Goal: Book appointment/travel/reservation

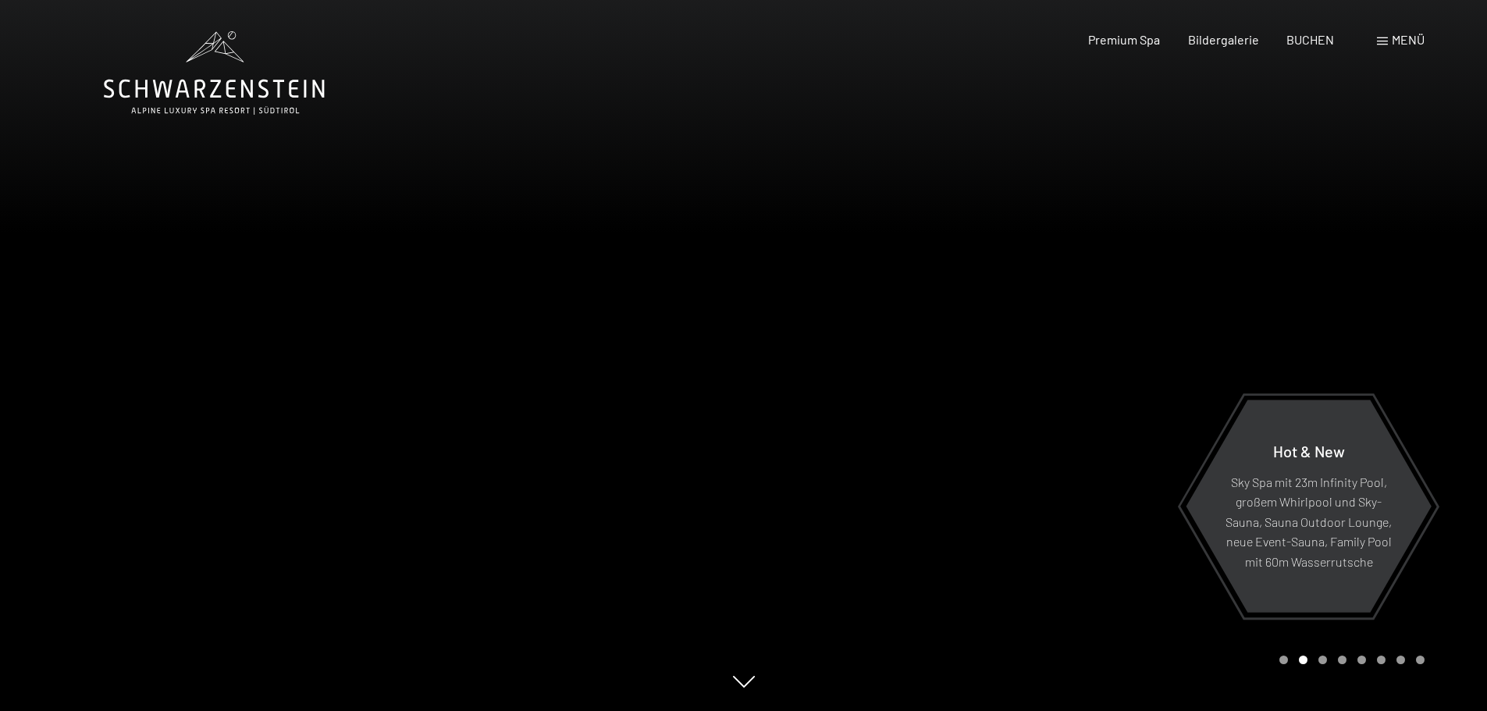
click at [1394, 41] on span "Menü" at bounding box center [1408, 39] width 33 height 15
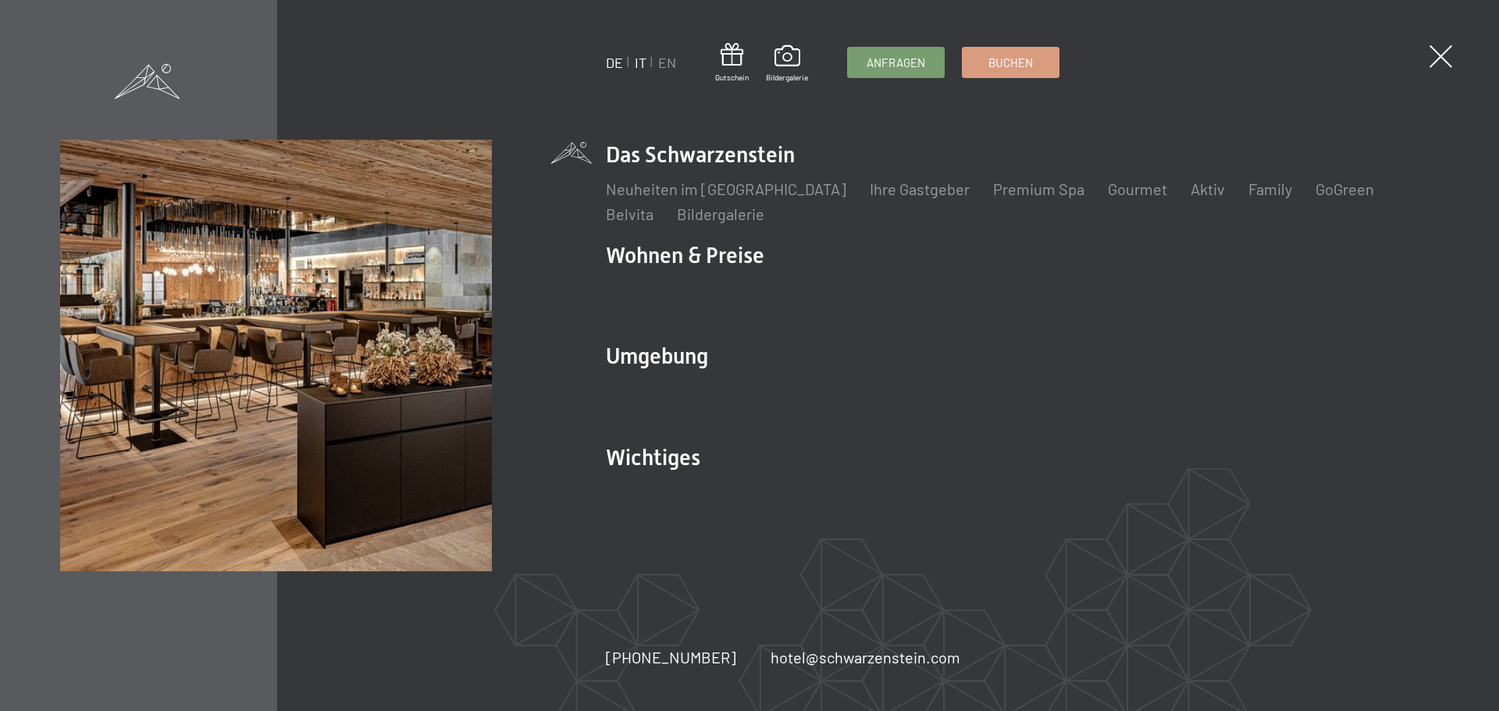
click at [638, 62] on link "IT" at bounding box center [641, 62] width 12 height 17
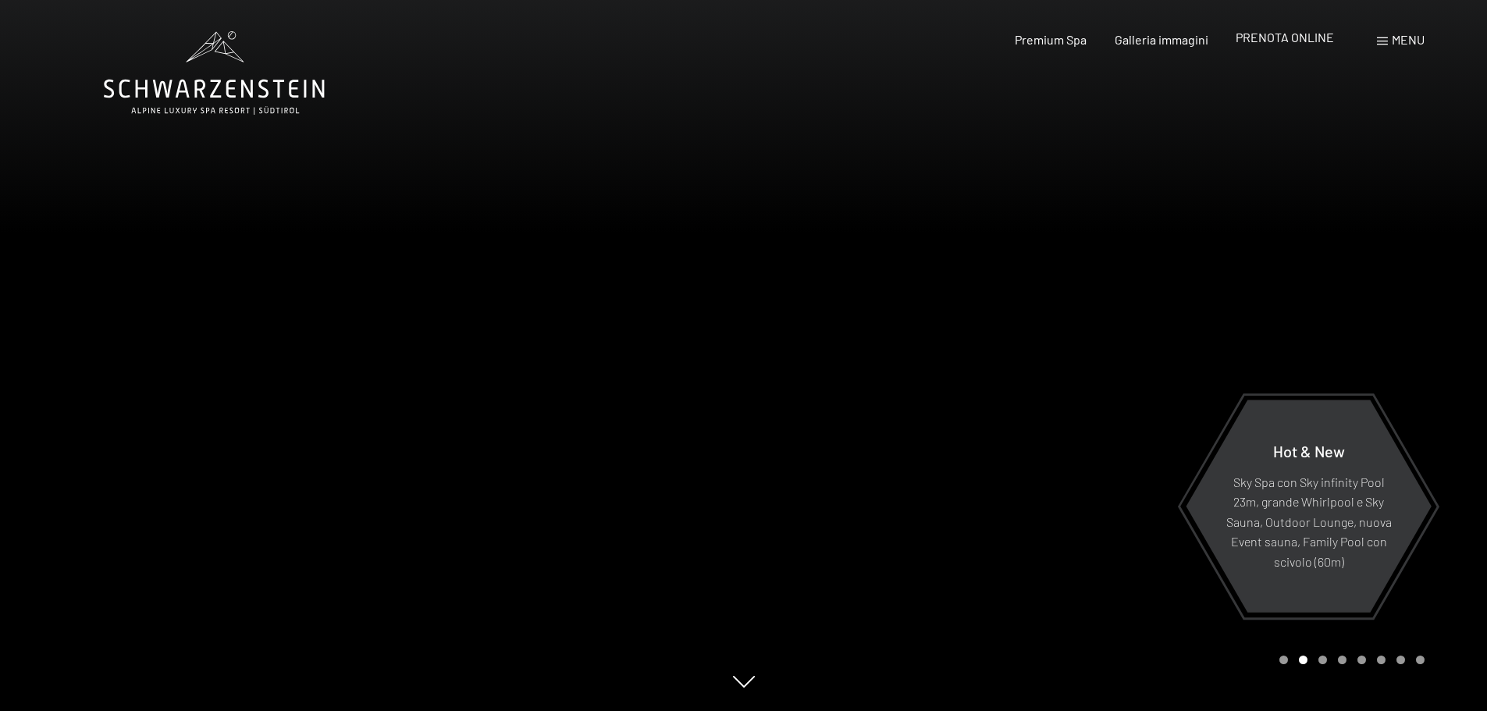
click at [1286, 39] on span "PRENOTA ONLINE" at bounding box center [1285, 37] width 98 height 15
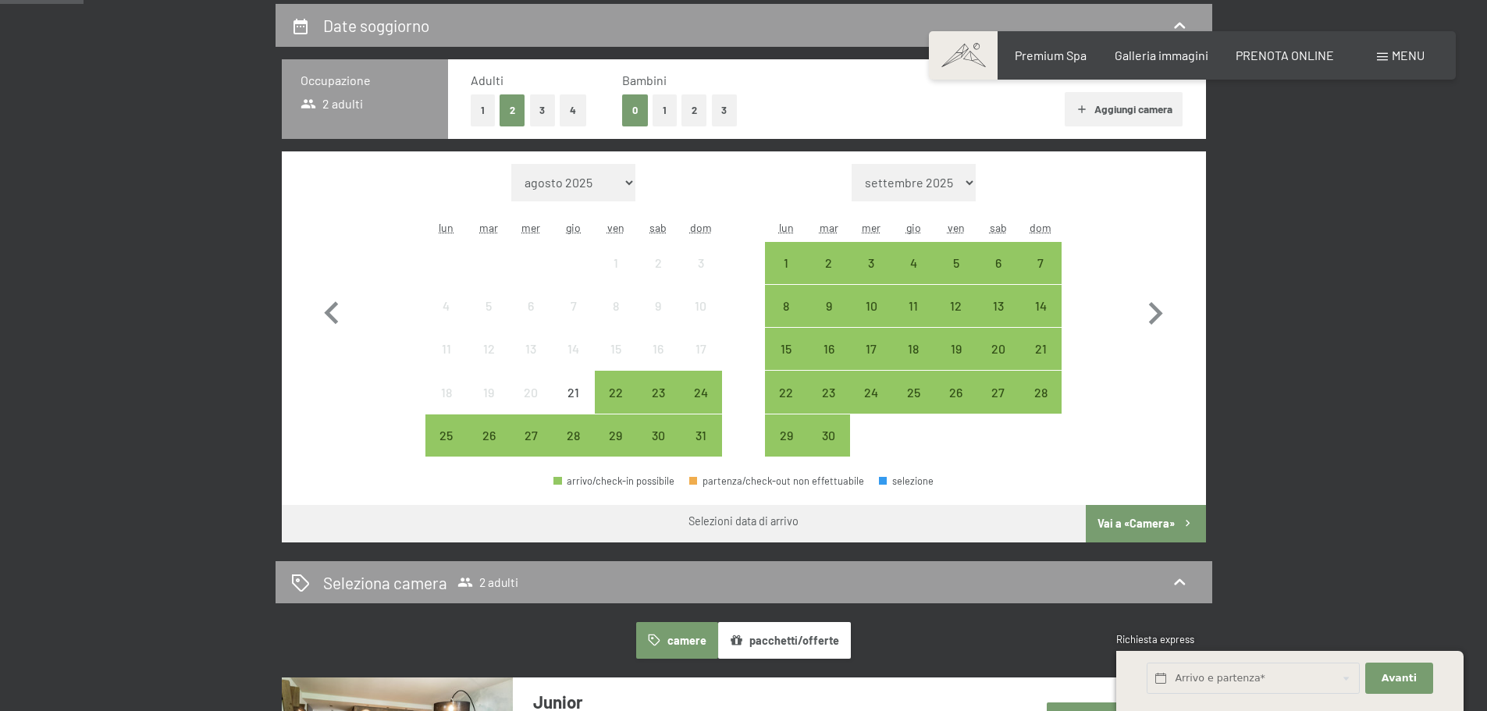
scroll to position [390, 0]
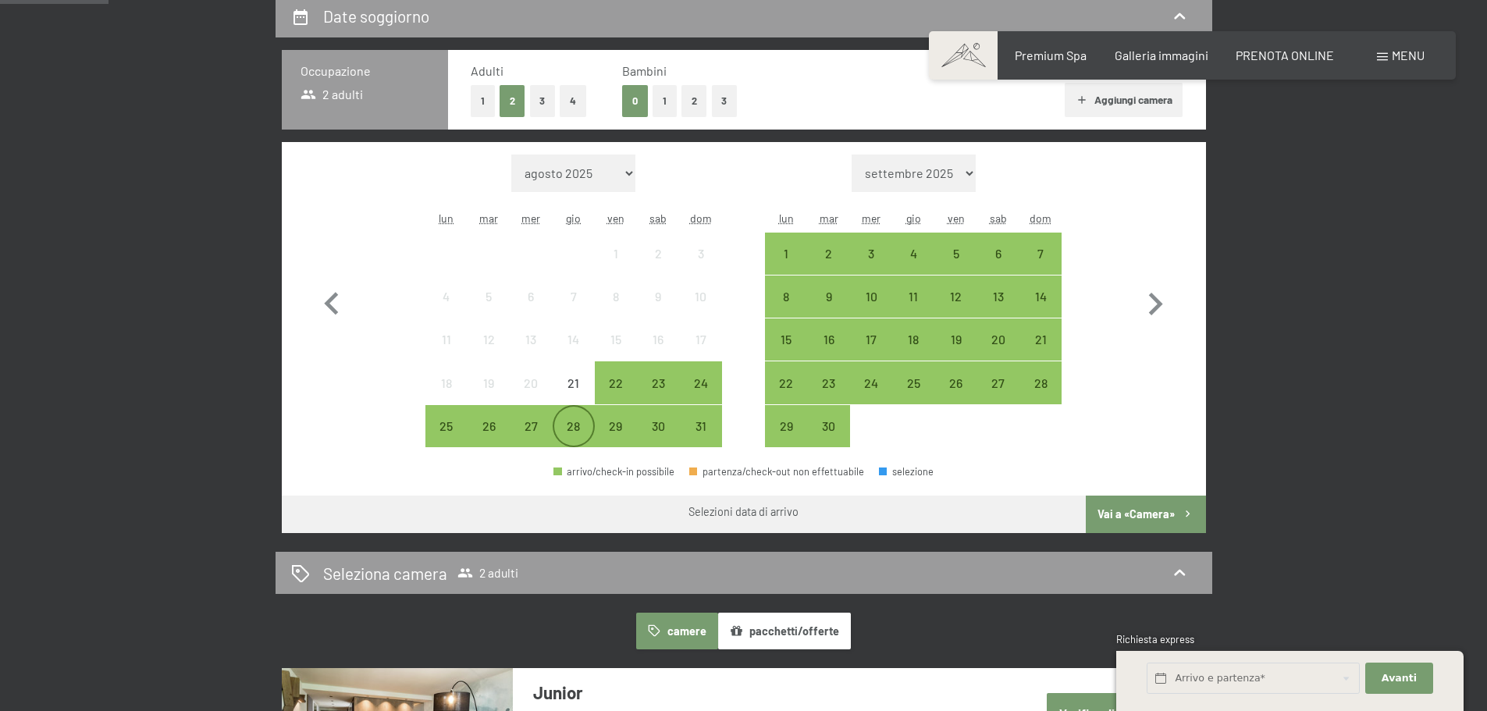
click at [571, 424] on div "28" at bounding box center [573, 439] width 39 height 39
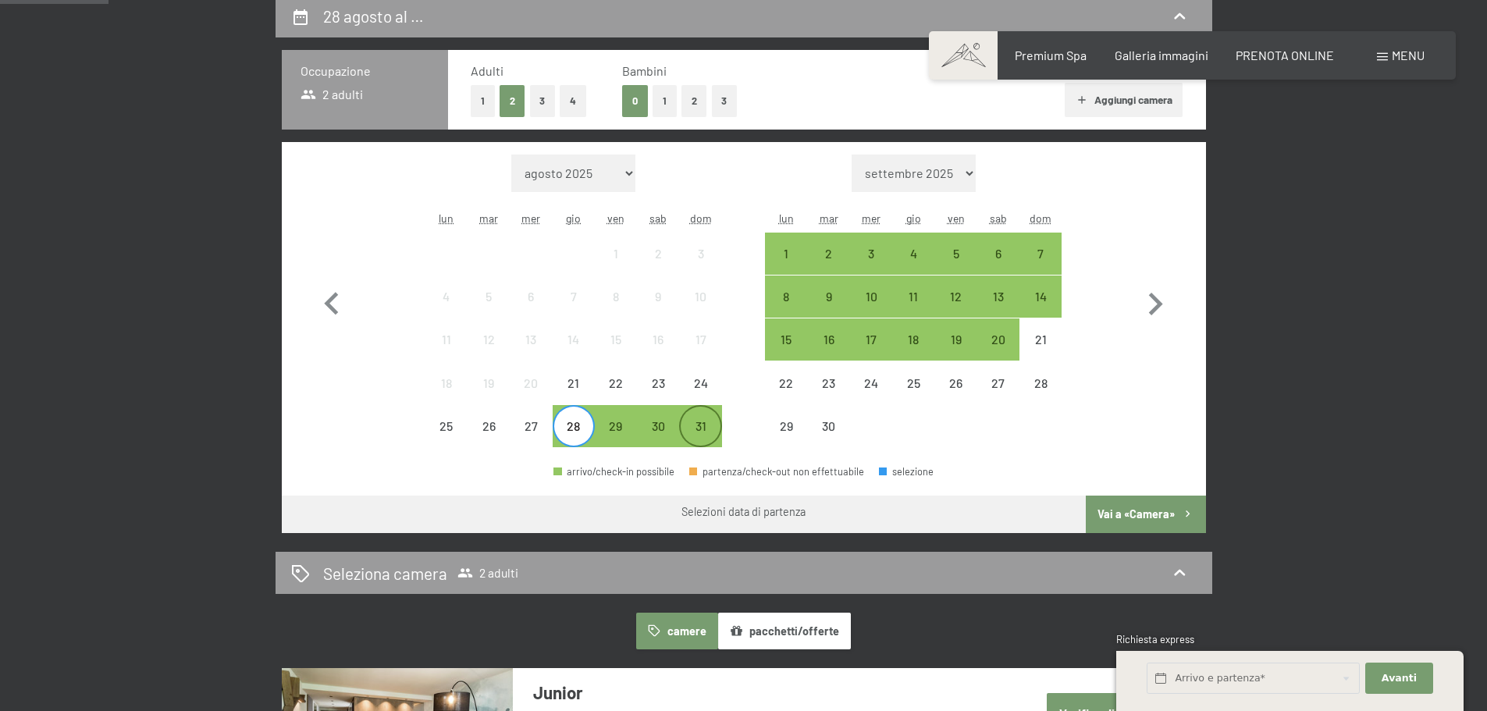
click at [699, 425] on div "31" at bounding box center [700, 439] width 39 height 39
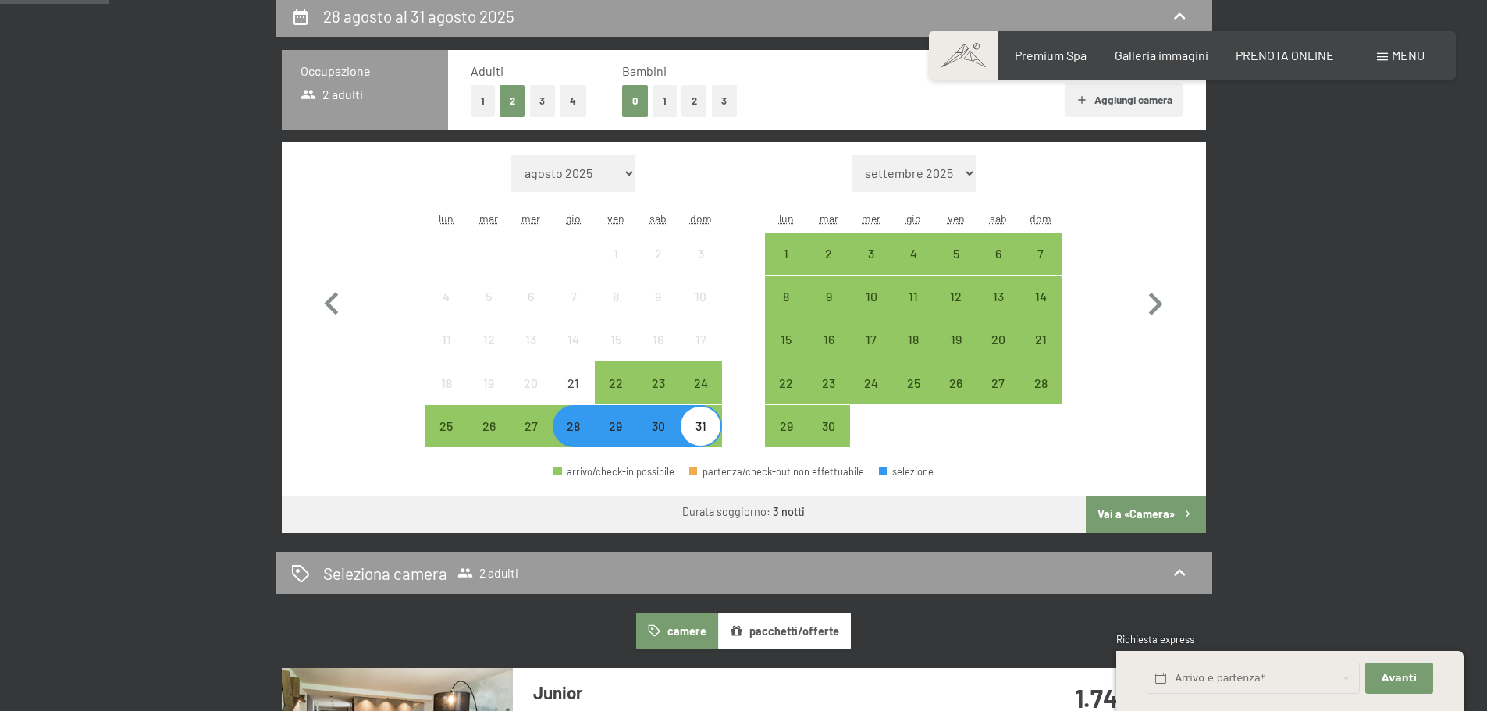
click at [1148, 515] on button "Vai a «Camera»" at bounding box center [1145, 514] width 119 height 37
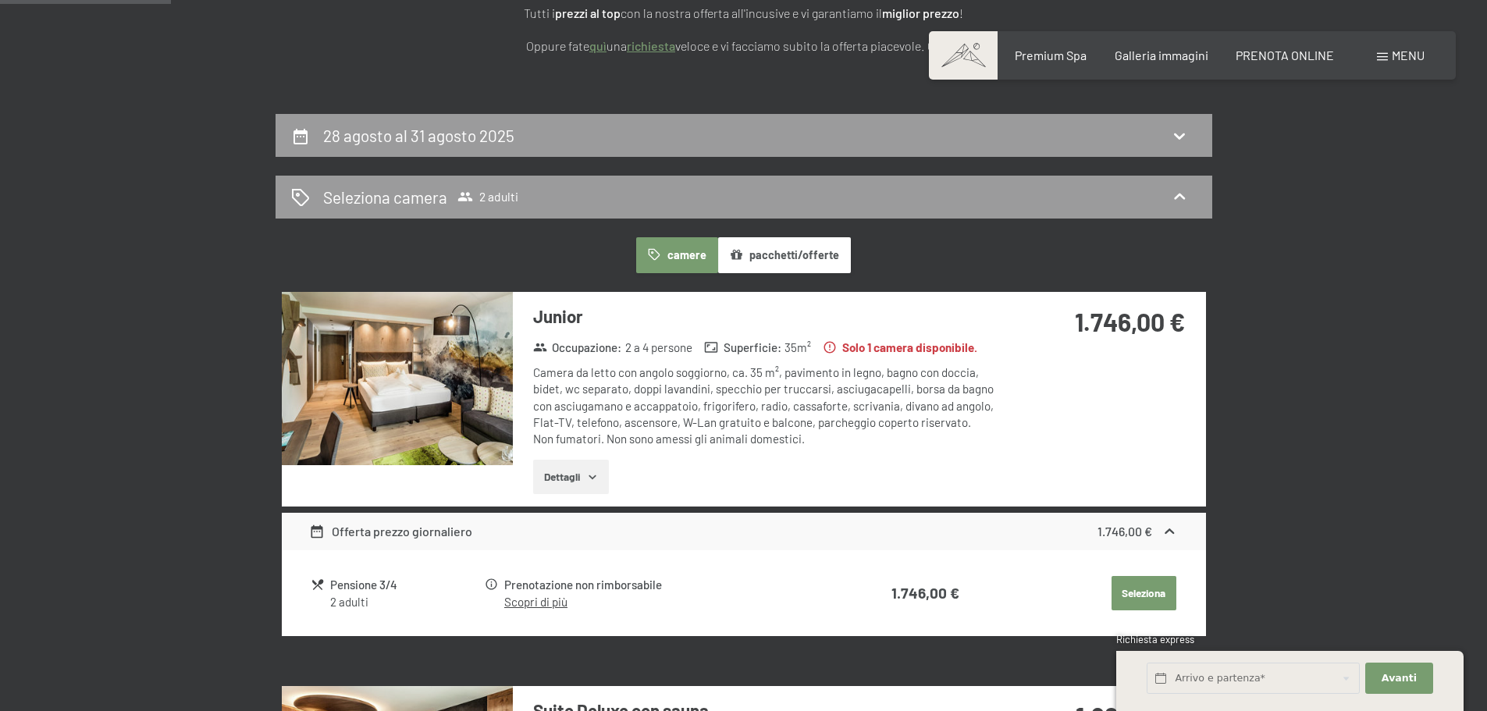
scroll to position [151, 0]
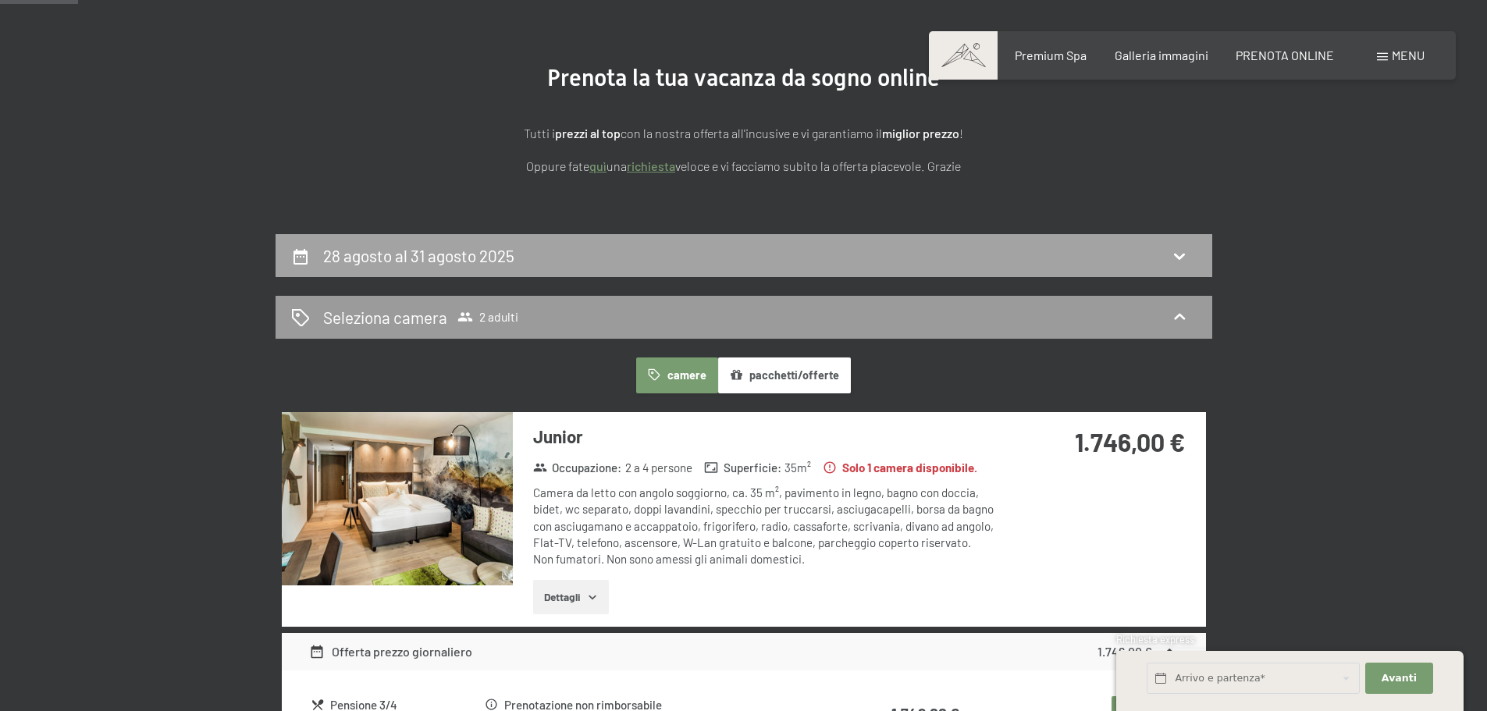
click at [628, 254] on div "28 agosto al 31 agosto 2025" at bounding box center [743, 255] width 905 height 23
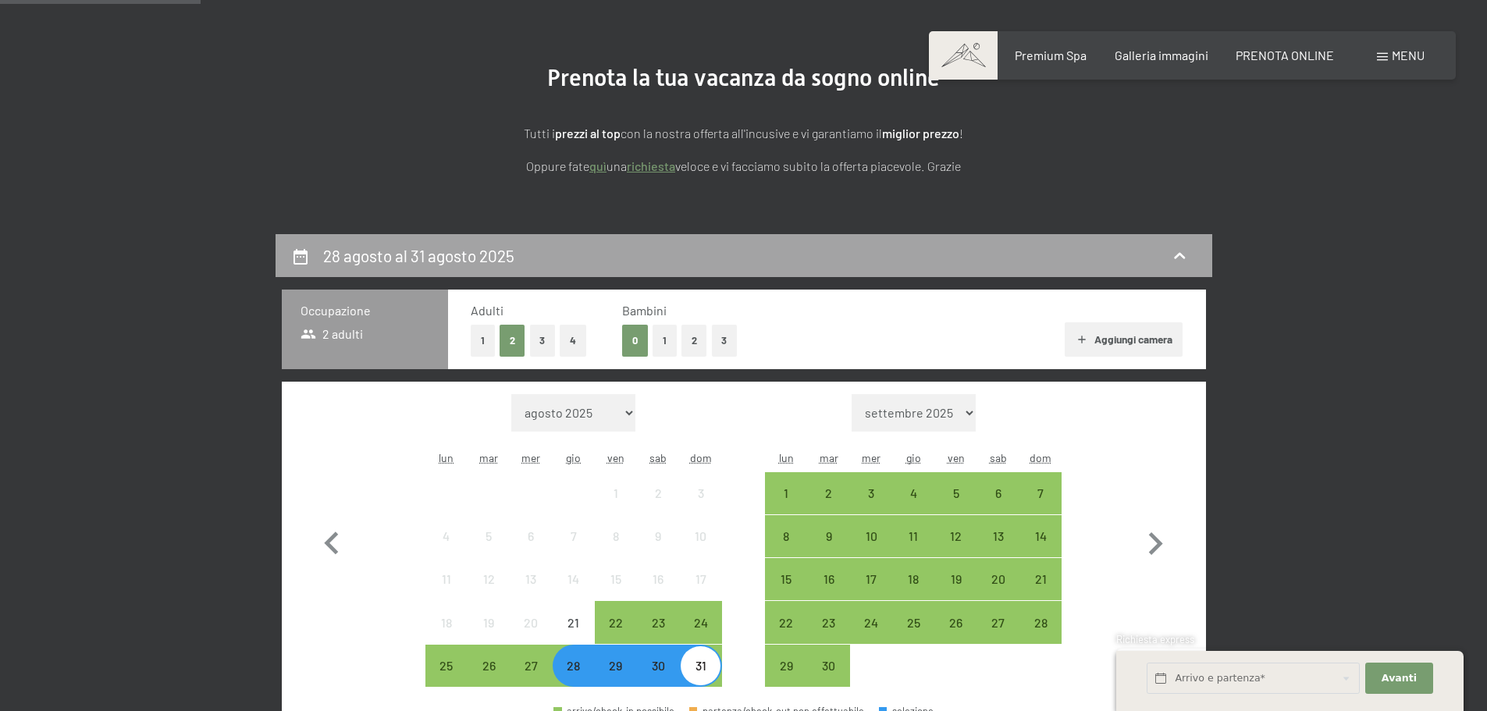
scroll to position [385, 0]
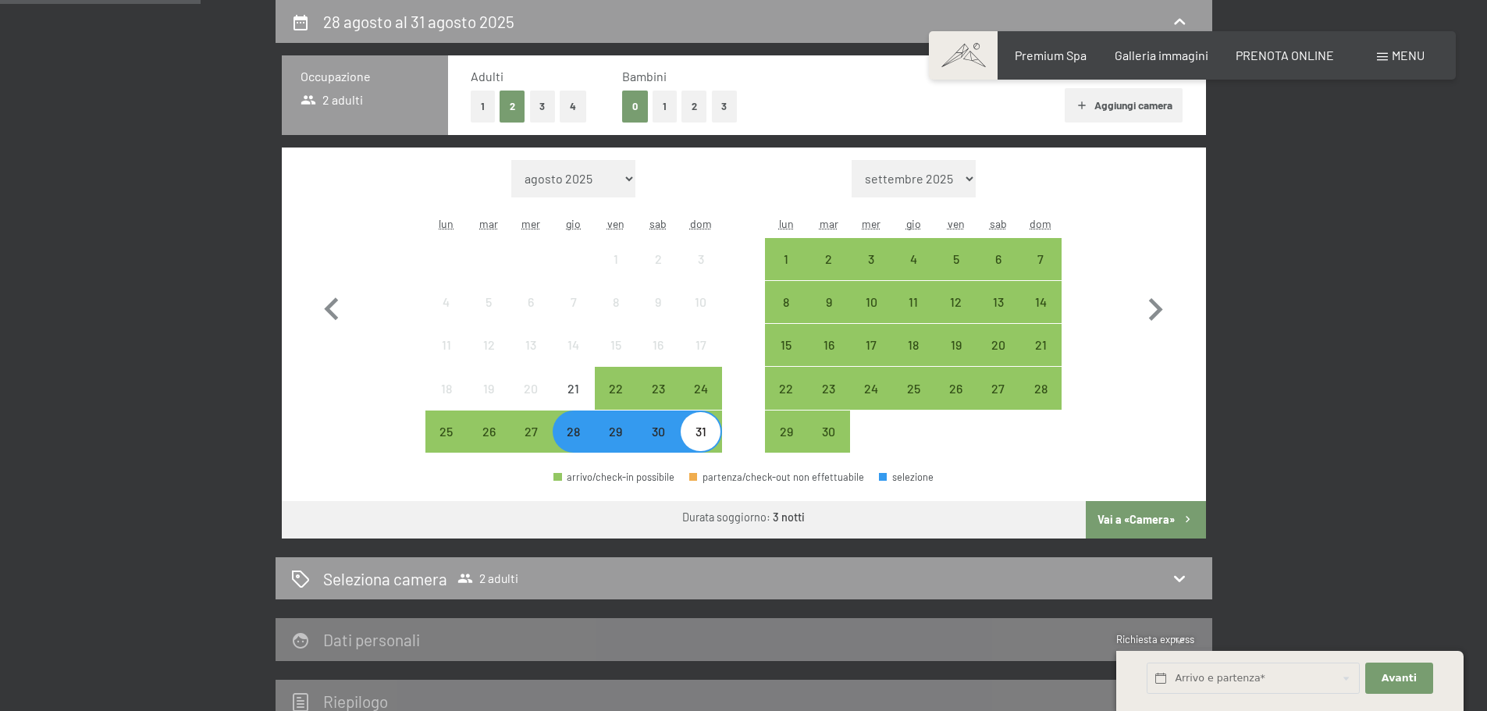
click at [618, 438] on div "29" at bounding box center [615, 444] width 39 height 39
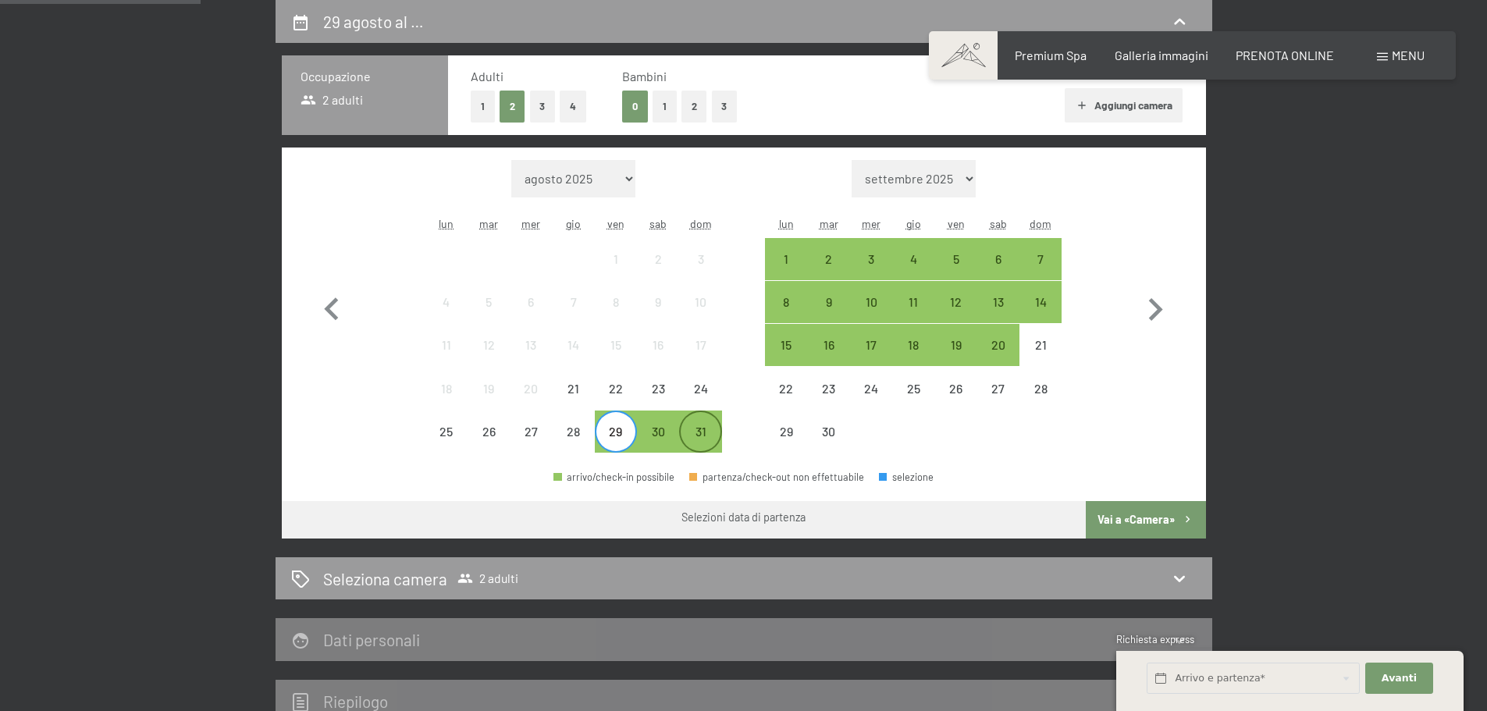
click at [697, 430] on div "31" at bounding box center [700, 444] width 39 height 39
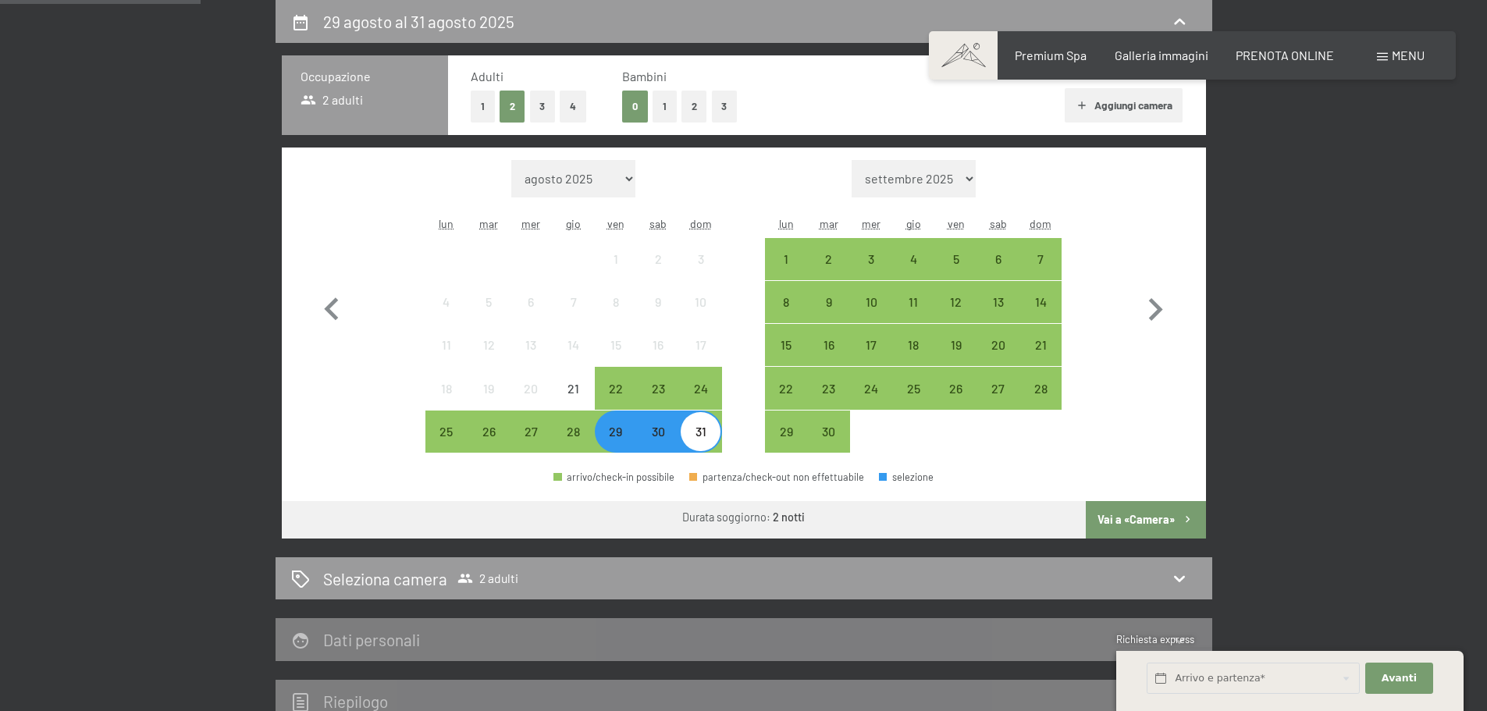
click at [1143, 521] on button "Vai a «Camera»" at bounding box center [1145, 519] width 119 height 37
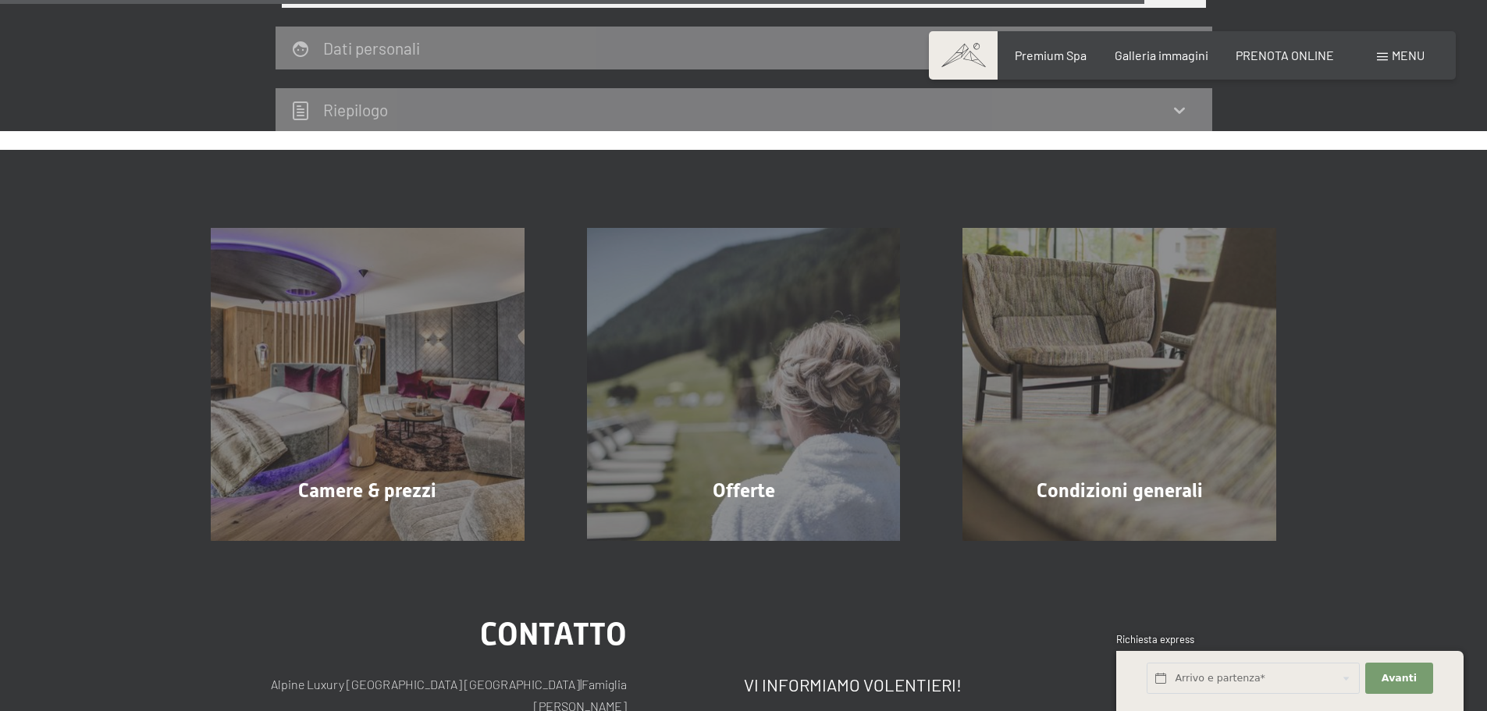
scroll to position [2492, 0]
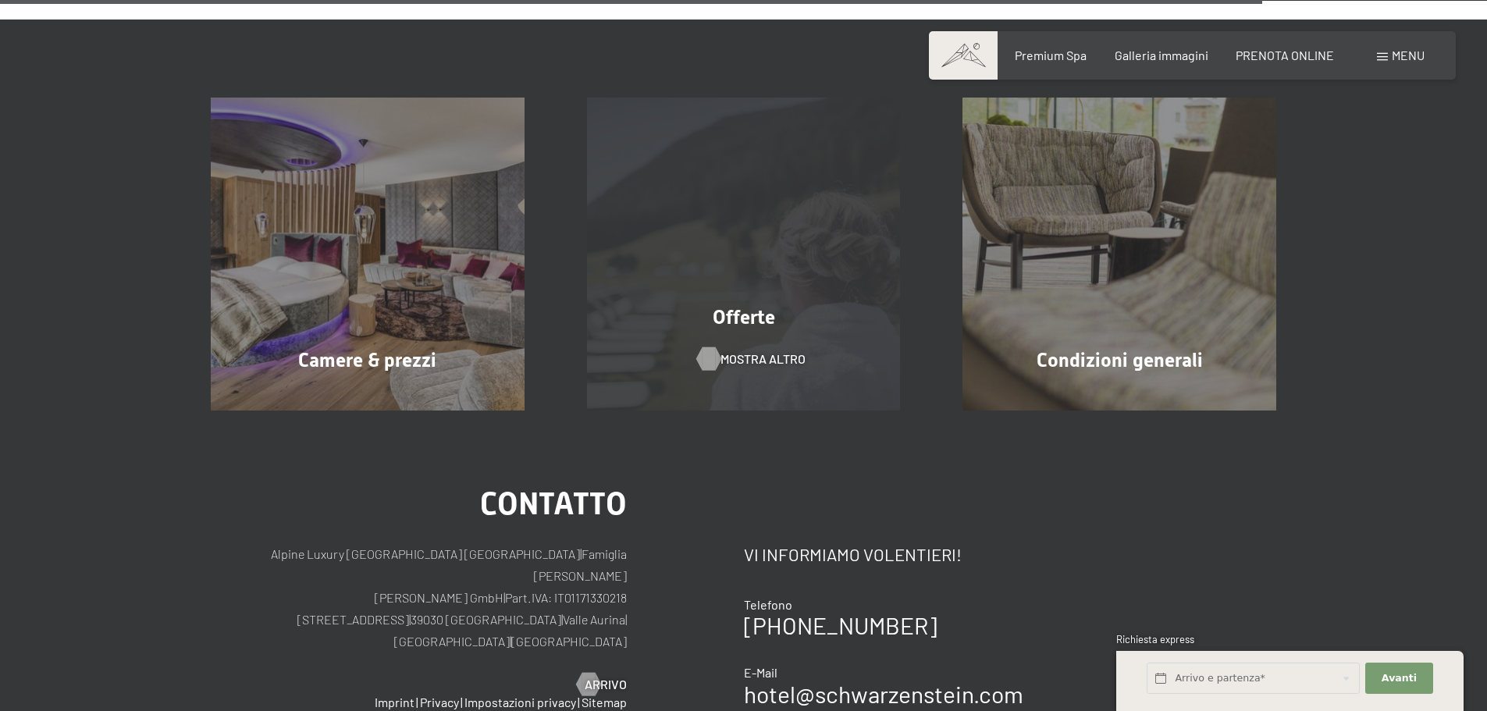
click at [746, 368] on span "mostra altro" at bounding box center [762, 358] width 85 height 17
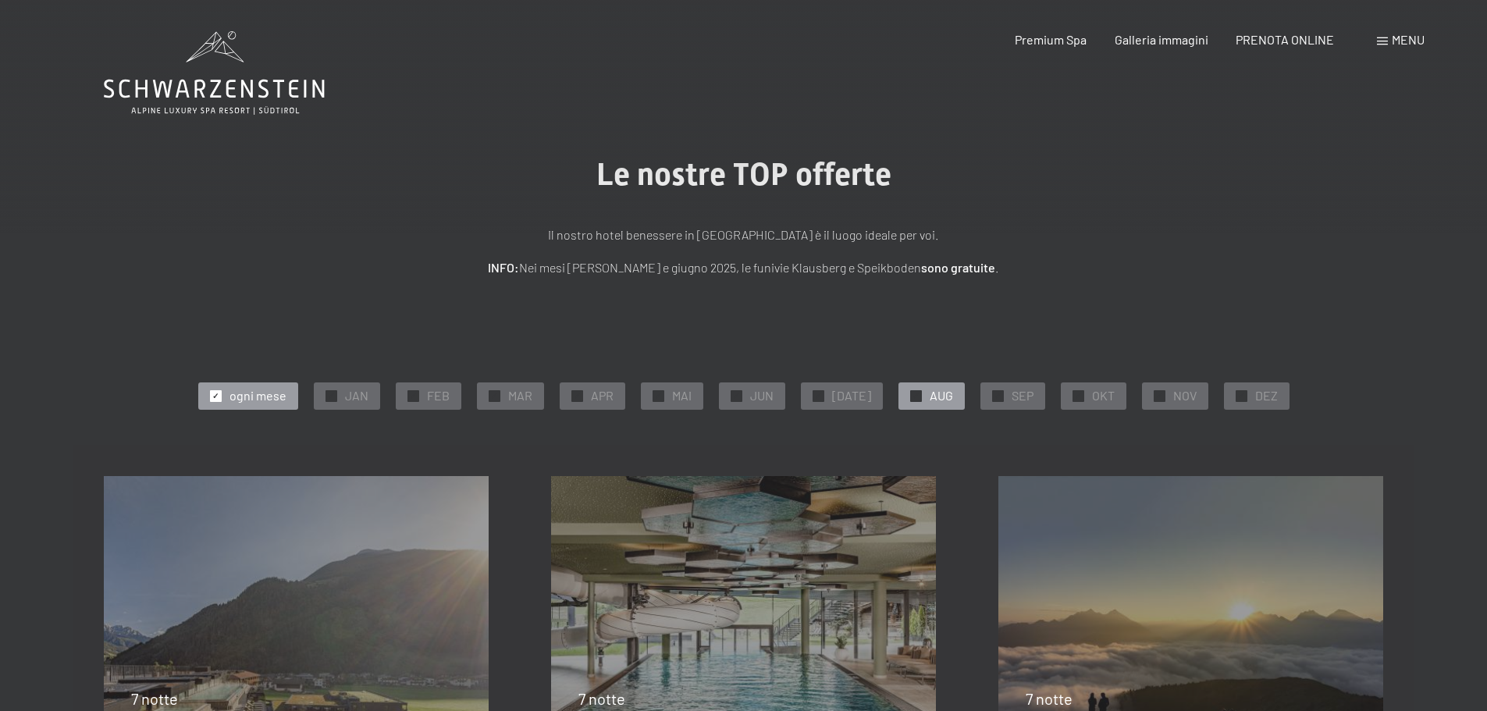
click at [930, 395] on span "AUG" at bounding box center [941, 395] width 23 height 17
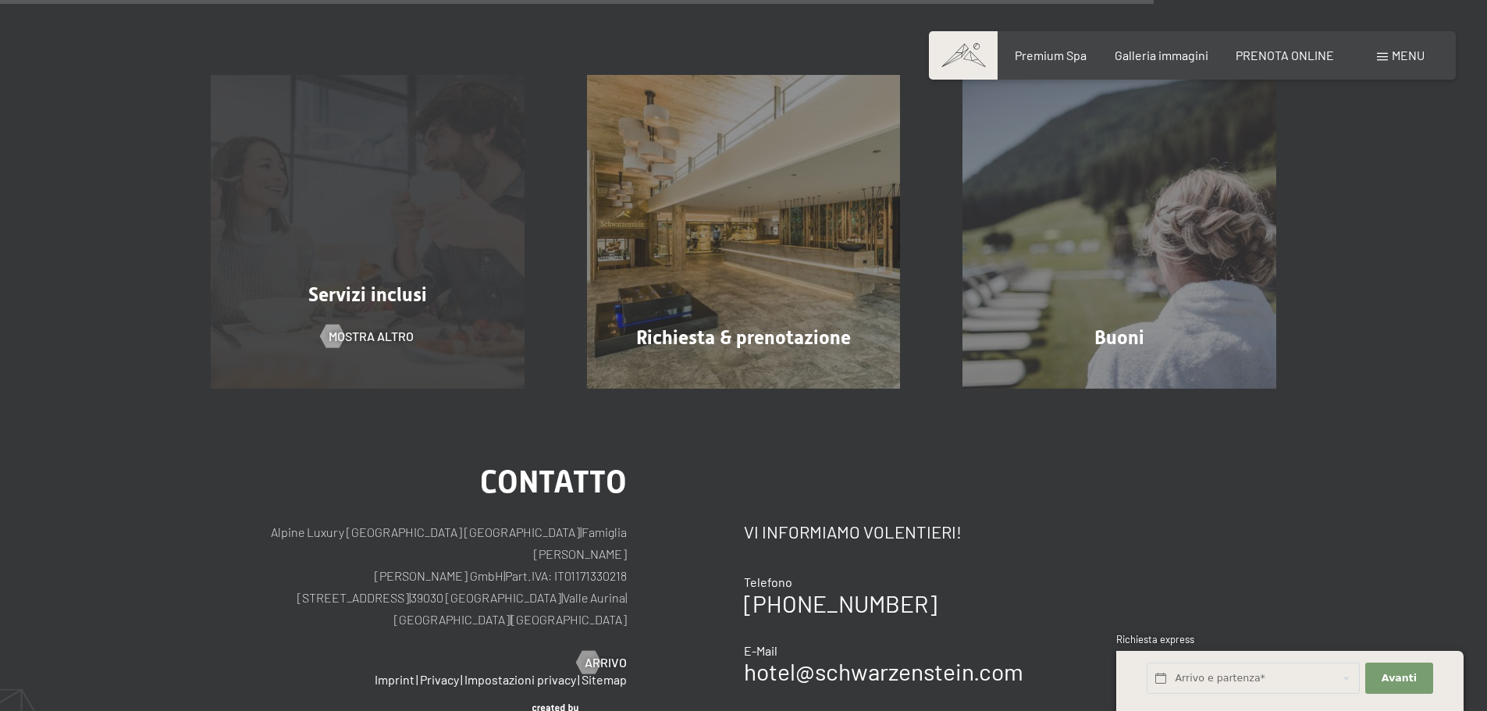
scroll to position [1171, 0]
